Goal: Task Accomplishment & Management: Complete application form

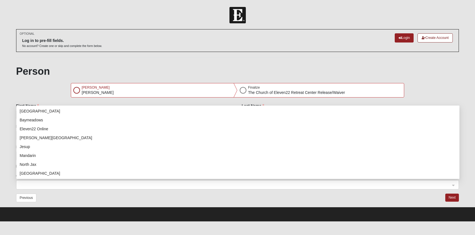
click at [134, 186] on span at bounding box center [235, 185] width 431 height 6
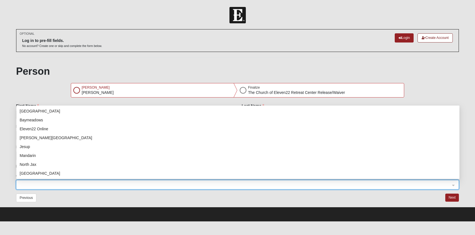
drag, startPoint x: 34, startPoint y: 174, endPoint x: 34, endPoint y: 177, distance: 3.1
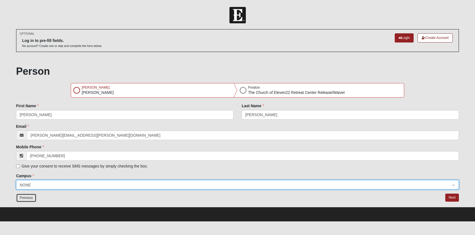
click at [28, 197] on button "Previous" at bounding box center [26, 198] width 21 height 9
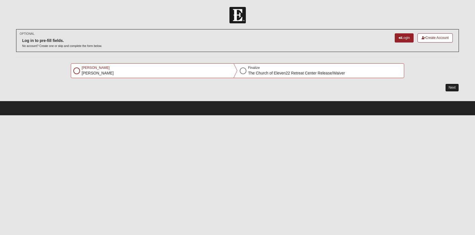
click at [453, 88] on button "Next" at bounding box center [453, 88] width 14 height 8
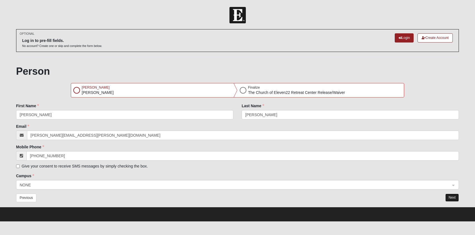
click at [450, 197] on button "Next" at bounding box center [453, 198] width 14 height 8
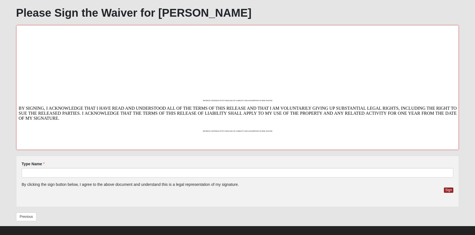
scroll to position [106, 0]
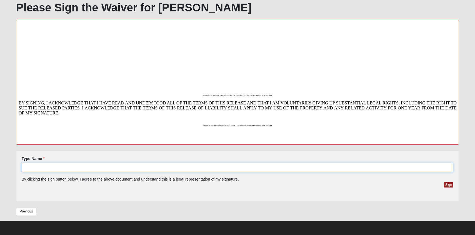
click at [178, 169] on input "Type Name" at bounding box center [238, 167] width 432 height 9
type input "[PERSON_NAME]"
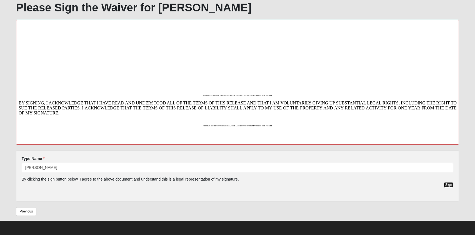
click at [446, 182] on button "Sign" at bounding box center [449, 184] width 10 height 5
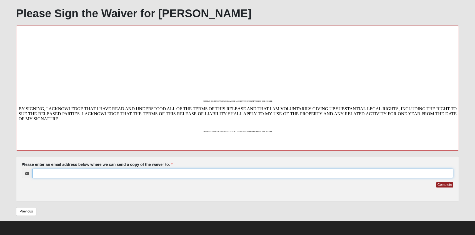
click at [270, 175] on input "Please enter an email address below where we can send a copy of the waiver to." at bounding box center [243, 173] width 421 height 9
type input "[PERSON_NAME][EMAIL_ADDRESS][PERSON_NAME][DOMAIN_NAME]"
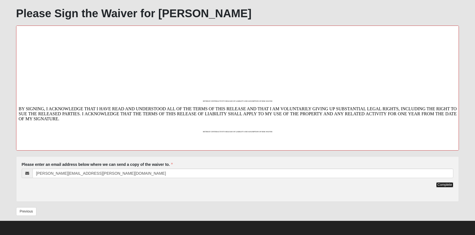
click at [439, 186] on button "Complete" at bounding box center [444, 184] width 17 height 5
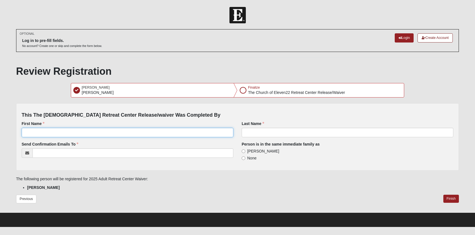
click at [135, 130] on input "First Name" at bounding box center [128, 132] width 212 height 9
type input "[PERSON_NAME]"
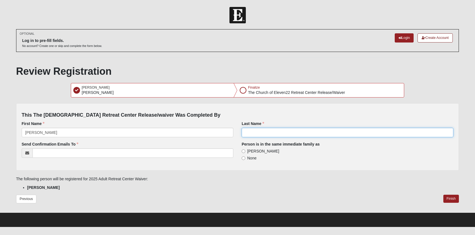
type input "[PERSON_NAME]"
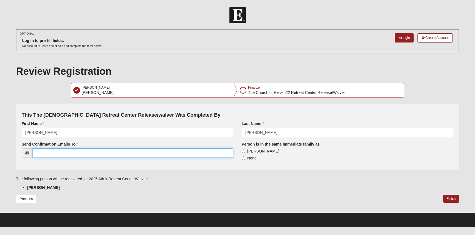
type input "[PERSON_NAME][EMAIL_ADDRESS][PERSON_NAME][DOMAIN_NAME]"
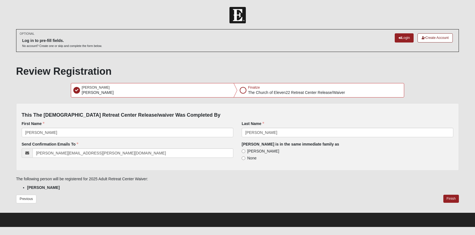
click at [261, 151] on span "[PERSON_NAME]" at bounding box center [263, 151] width 32 height 4
click at [245, 151] on input "[PERSON_NAME]" at bounding box center [244, 152] width 4 height 4
radio input "true"
click at [452, 198] on button "Finish" at bounding box center [452, 199] width 16 height 8
